Goal: Find specific page/section: Find specific page/section

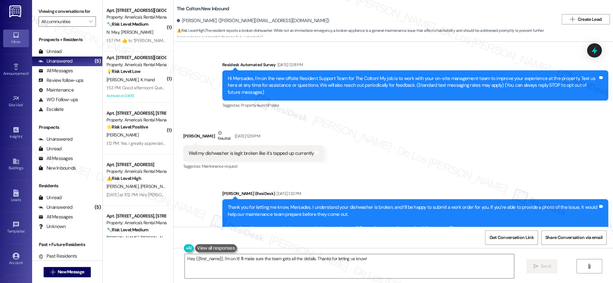
scroll to position [24, 0]
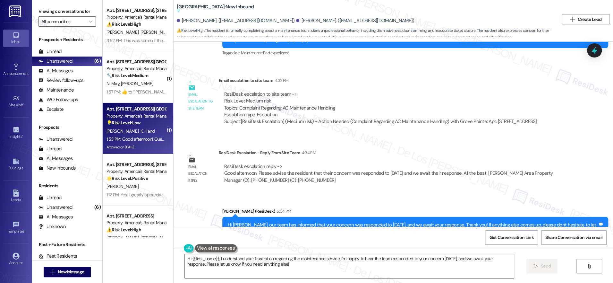
scroll to position [71, 0]
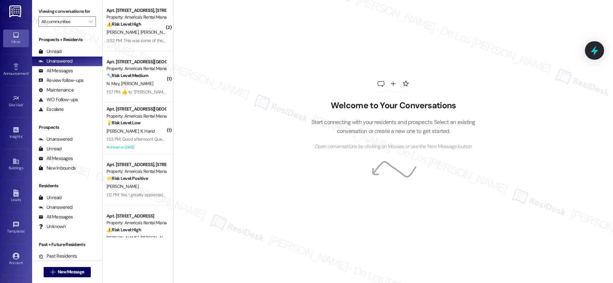
click at [599, 49] on icon at bounding box center [594, 50] width 11 height 11
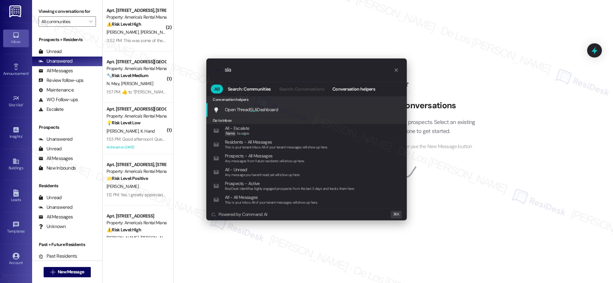
type input "sla"
click at [346, 110] on div "Open Thread SLA Dashboard Add shortcut" at bounding box center [307, 109] width 188 height 7
